Goal: Task Accomplishment & Management: Manage account settings

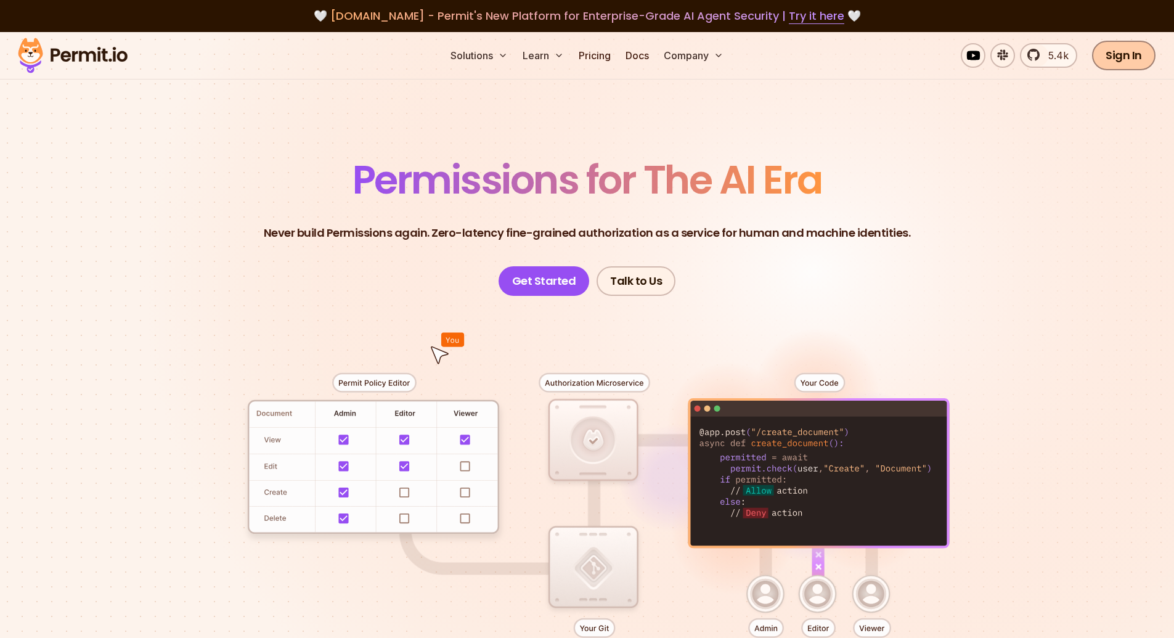
click at [1121, 55] on link "Sign In" at bounding box center [1123, 56] width 63 height 30
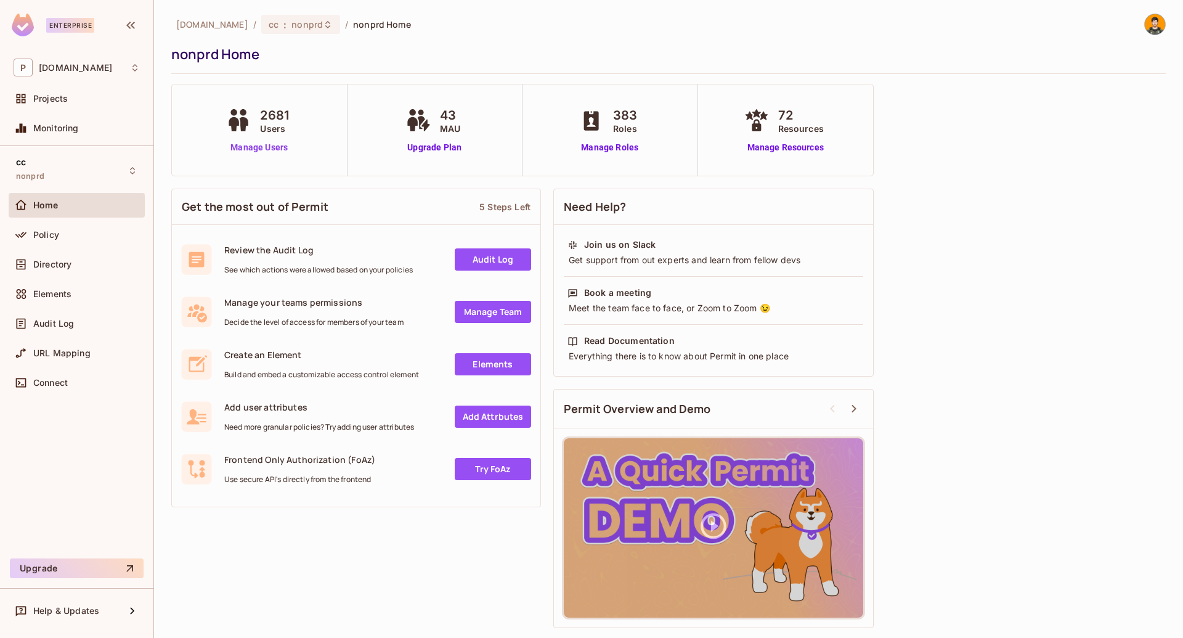
click at [251, 143] on link "Manage Users" at bounding box center [259, 147] width 72 height 13
